Goal: Find specific page/section: Find specific page/section

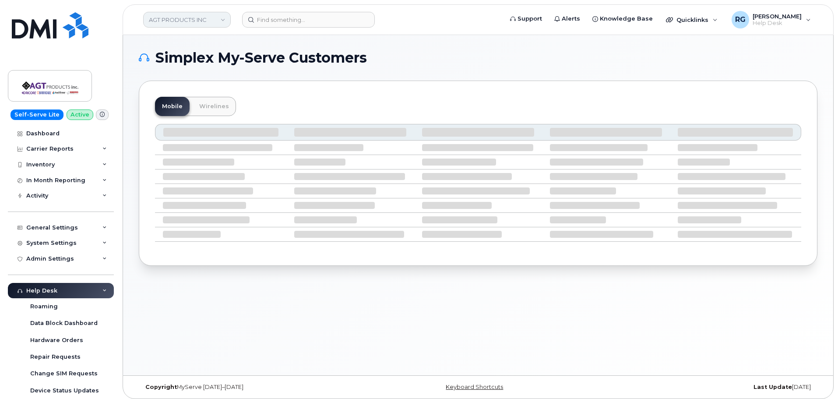
click at [171, 19] on link "AGT PRODUCTS INC" at bounding box center [187, 20] width 88 height 16
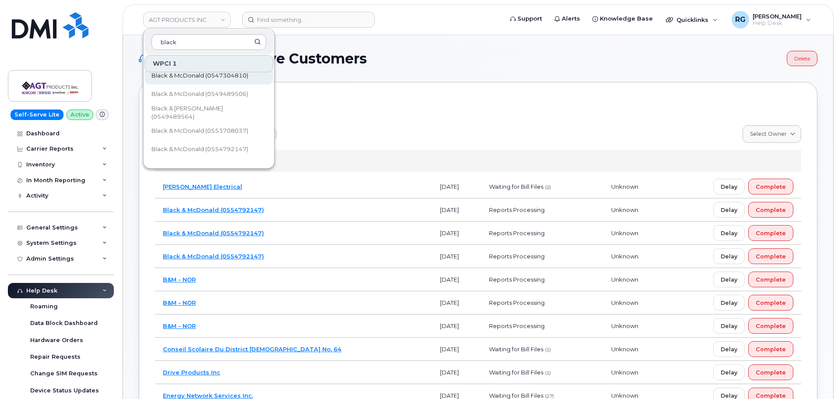
scroll to position [56, 0]
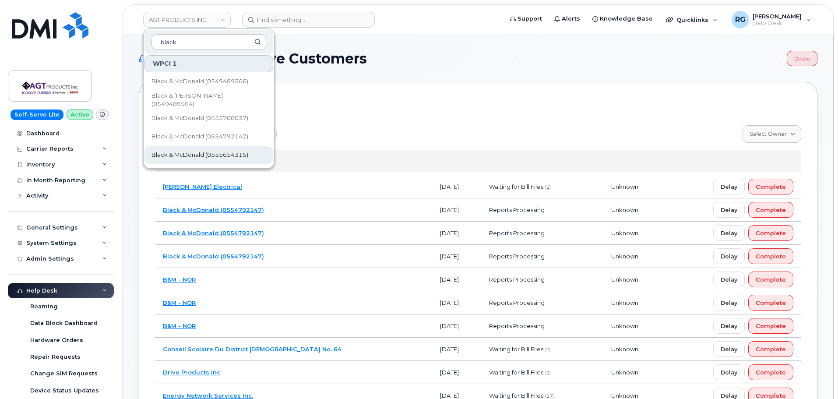
type input "black"
click at [215, 151] on span "Black & McDonald (0555654315)" at bounding box center [199, 155] width 97 height 9
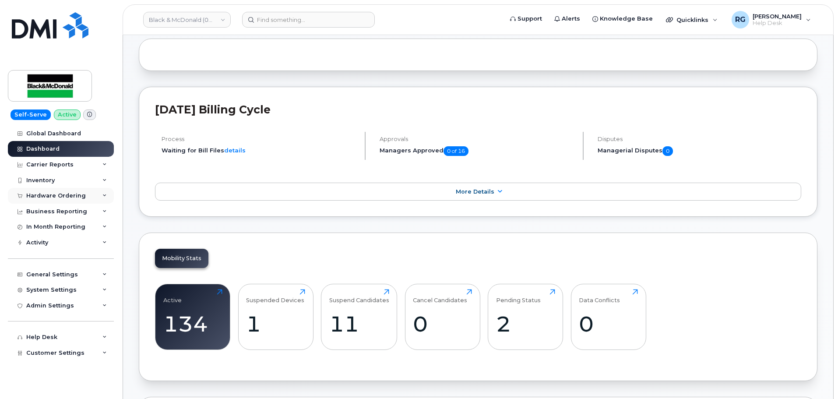
scroll to position [88, 0]
click at [59, 283] on div "System Settings" at bounding box center [61, 290] width 106 height 16
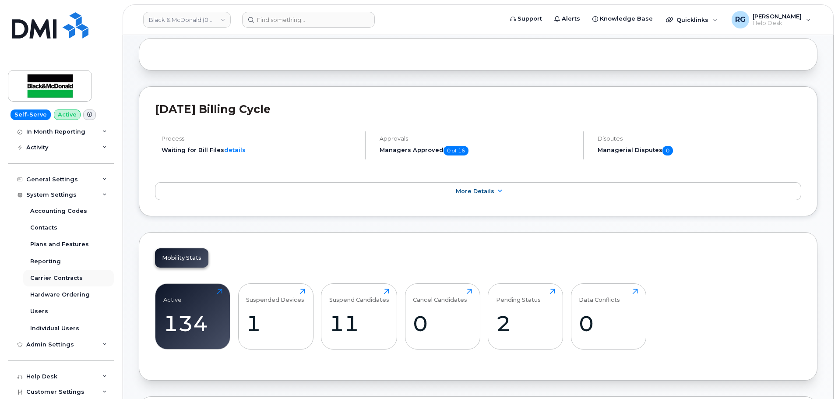
scroll to position [95, 0]
click at [49, 310] on link "Users" at bounding box center [68, 310] width 91 height 17
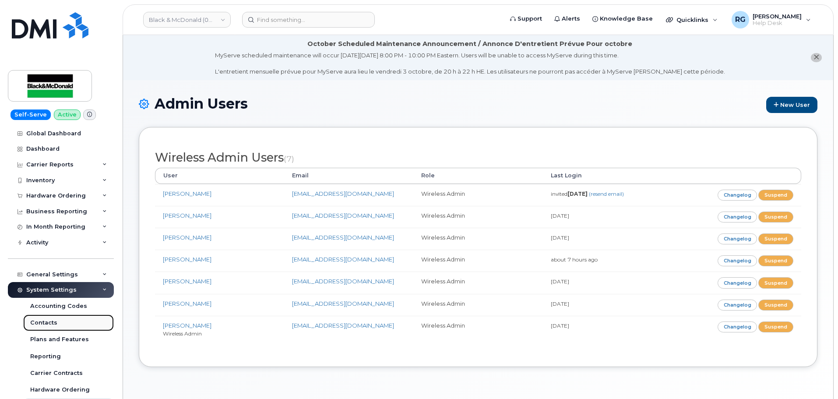
click at [51, 325] on div "Contacts" at bounding box center [43, 323] width 27 height 8
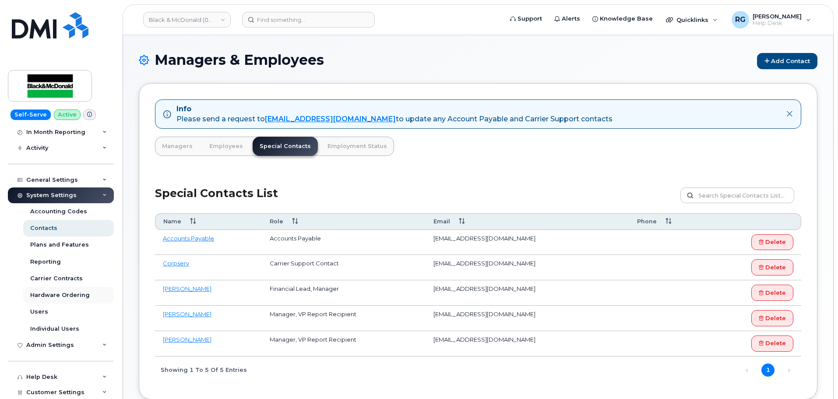
scroll to position [95, 0]
click at [63, 336] on div "Admin Settings" at bounding box center [61, 344] width 106 height 16
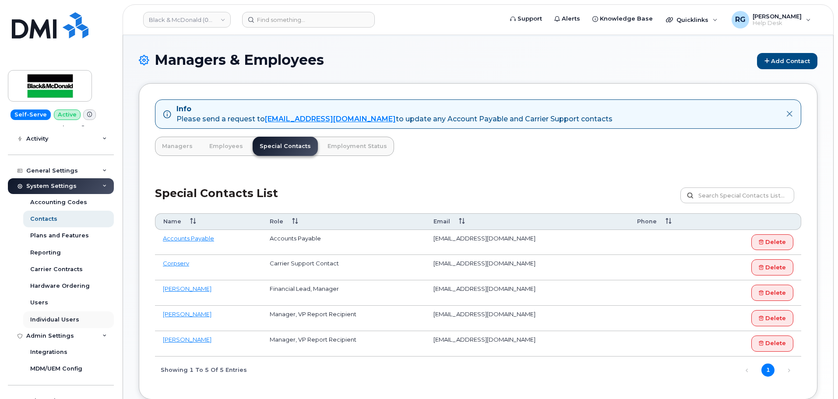
scroll to position [129, 0]
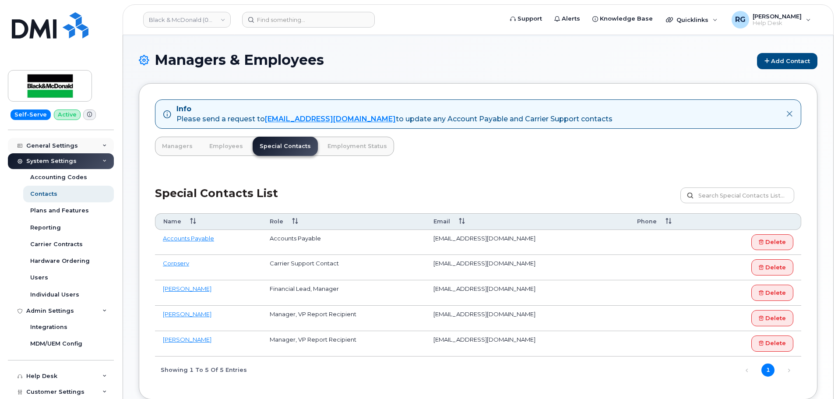
click at [56, 146] on div "General Settings" at bounding box center [52, 145] width 52 height 7
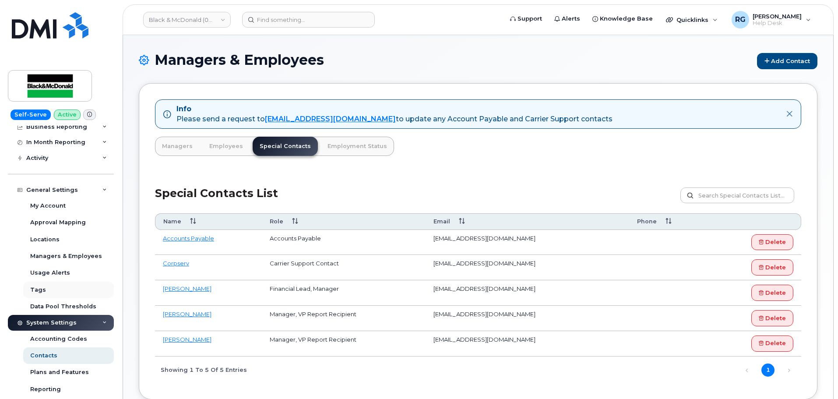
scroll to position [88, 0]
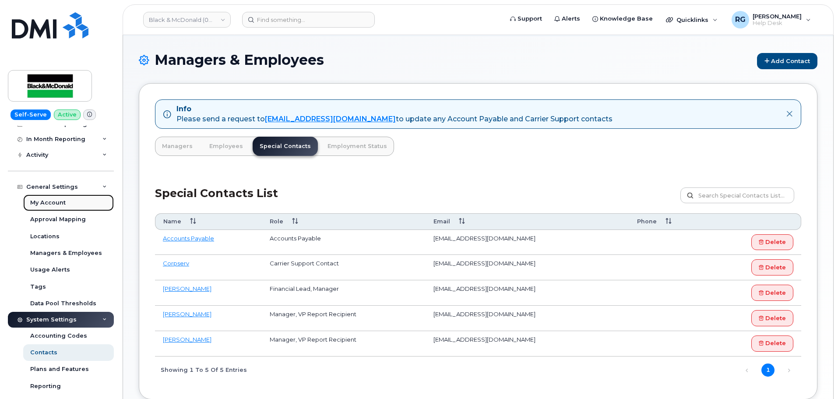
click at [61, 201] on div "My Account" at bounding box center [47, 203] width 35 height 8
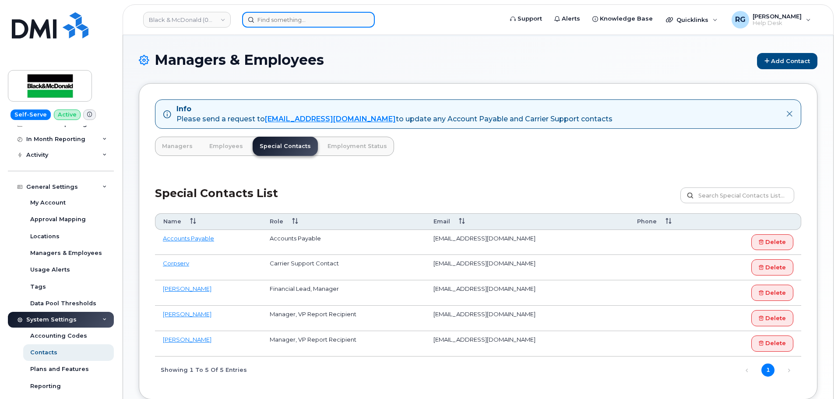
click at [267, 15] on input at bounding box center [308, 20] width 133 height 16
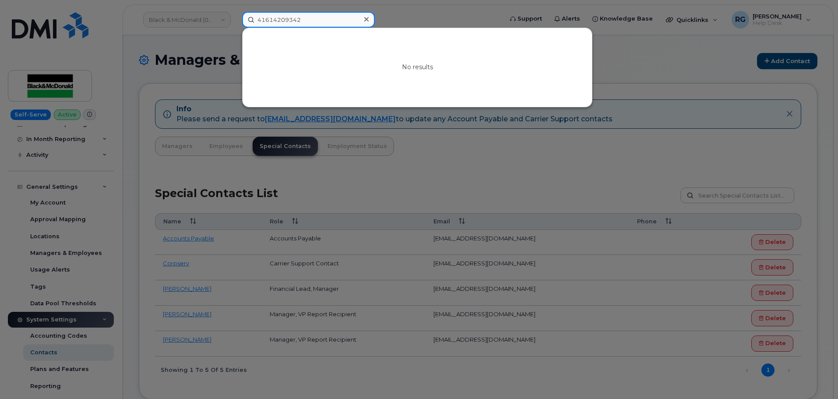
click at [272, 20] on input "41614209342" at bounding box center [308, 20] width 133 height 16
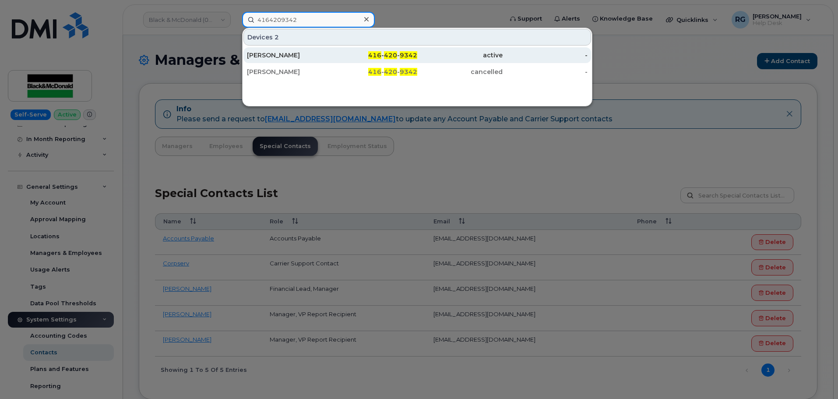
type input "4164209342"
click at [350, 55] on div "416 - 420 - 9342" at bounding box center [374, 55] width 85 height 9
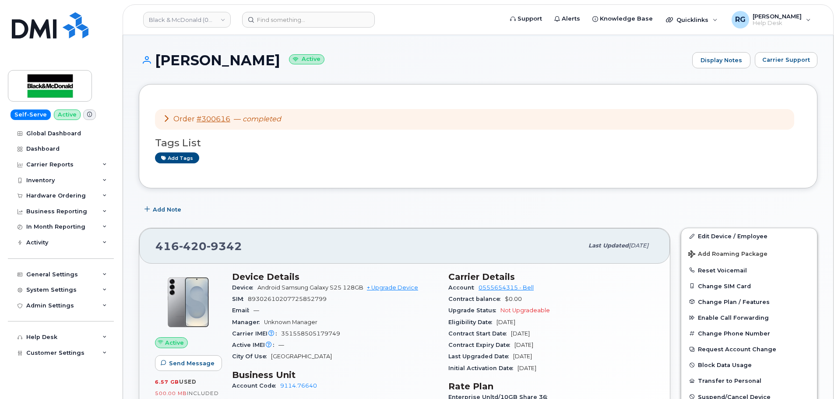
scroll to position [88, 0]
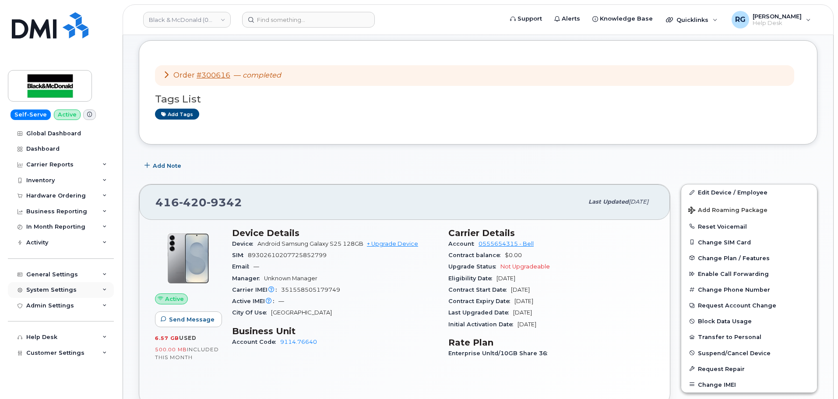
click at [64, 285] on div "System Settings" at bounding box center [61, 290] width 106 height 16
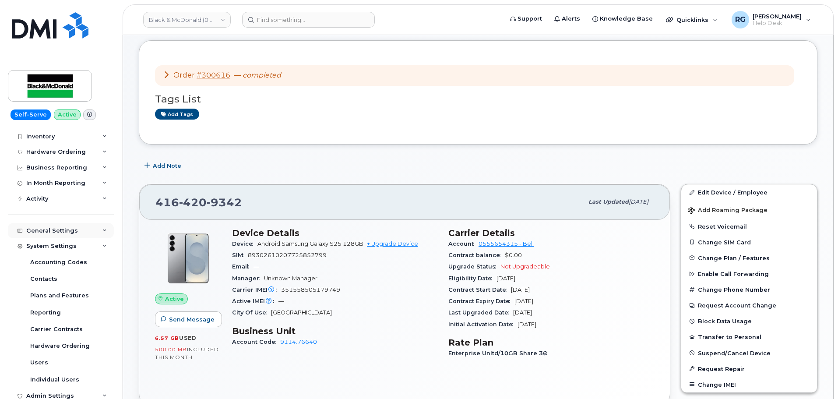
click at [47, 232] on div "General Settings" at bounding box center [52, 230] width 52 height 7
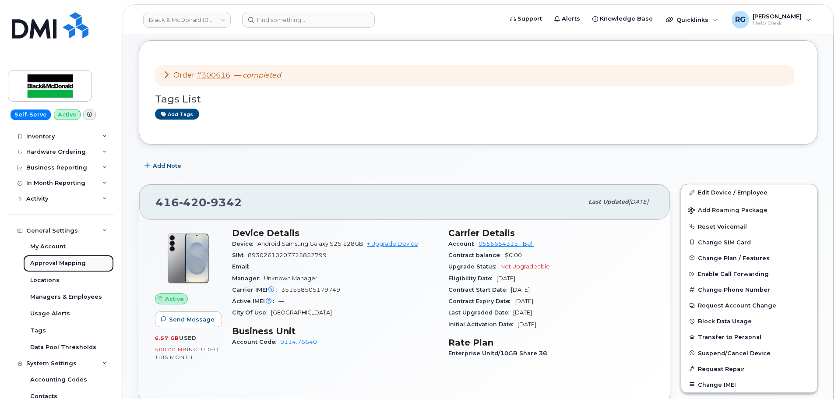
click at [50, 256] on link "Approval Mapping" at bounding box center [68, 263] width 91 height 17
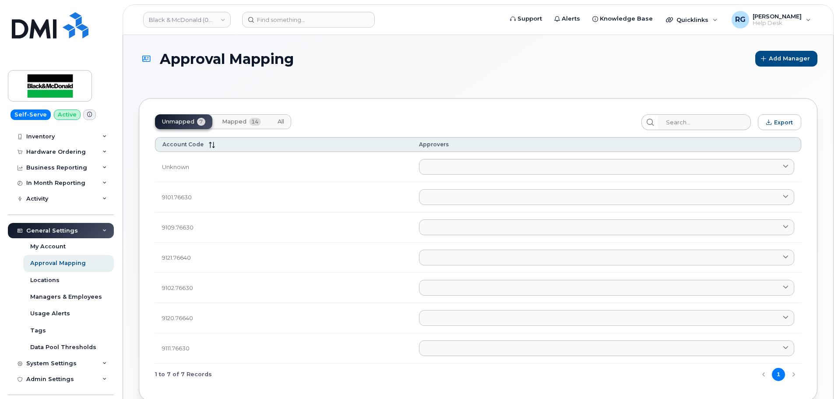
click at [251, 119] on span "14" at bounding box center [255, 122] width 12 height 8
